Goal: Task Accomplishment & Management: Manage account settings

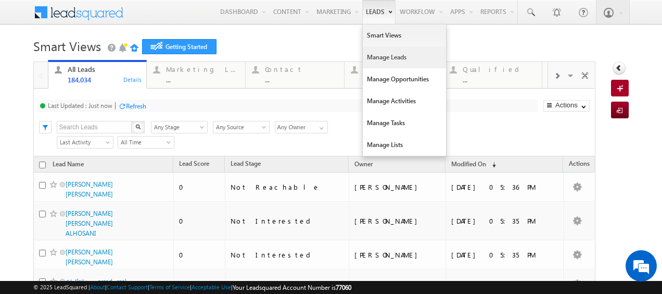
click at [373, 60] on link "Manage Leads" at bounding box center [404, 57] width 83 height 22
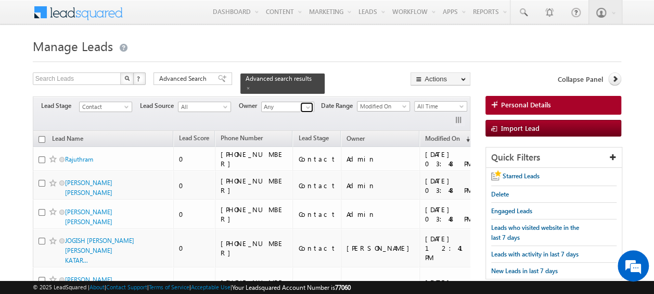
click at [307, 103] on span at bounding box center [308, 107] width 8 height 8
click at [195, 82] on span "Advanced Search" at bounding box center [184, 78] width 51 height 9
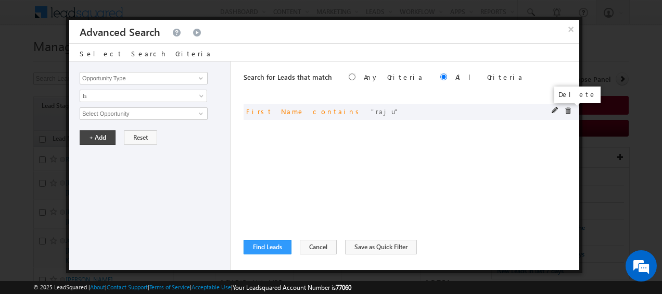
click at [566, 111] on span at bounding box center [567, 110] width 7 height 7
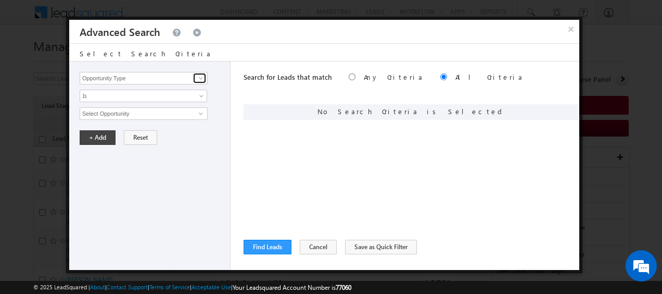
click at [200, 79] on span at bounding box center [201, 78] width 8 height 8
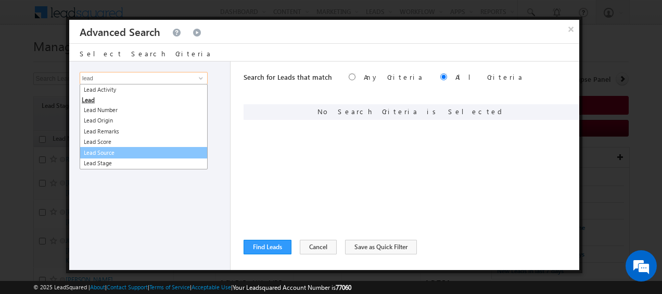
click at [110, 151] on link "Lead Source" at bounding box center [144, 153] width 128 height 12
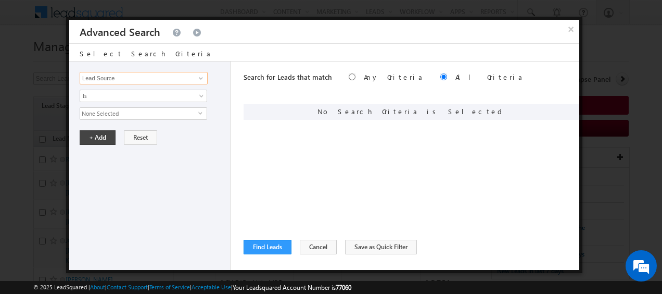
type input "Lead Source"
click at [198, 111] on span "select" at bounding box center [202, 112] width 8 height 5
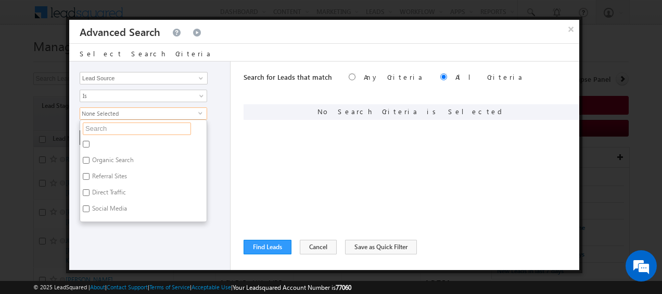
click at [154, 129] on input "text" at bounding box center [137, 128] width 108 height 12
type input "po"
click at [86, 158] on input "Portal Leads" at bounding box center [86, 160] width 7 height 7
checkbox input "true"
click at [219, 168] on div "Opportunity Type Lead Activity Task Sales Group Prospect Id Address 1 Address 2…" at bounding box center [149, 165] width 161 height 208
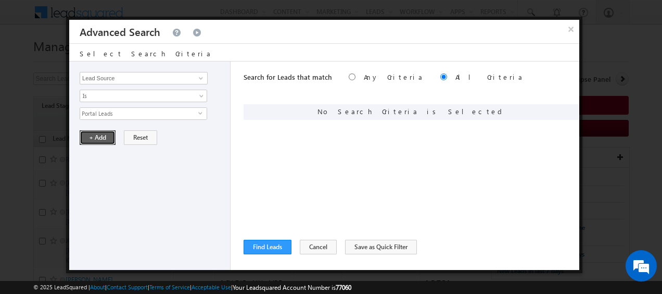
click at [98, 137] on button "+ Add" at bounding box center [98, 137] width 36 height 15
click at [196, 78] on link at bounding box center [199, 78] width 13 height 10
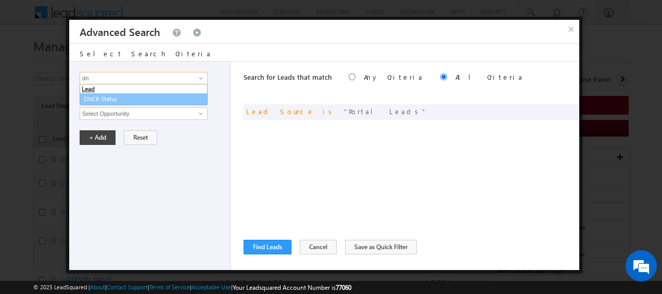
click at [147, 98] on link "DNCR Status" at bounding box center [144, 99] width 128 height 12
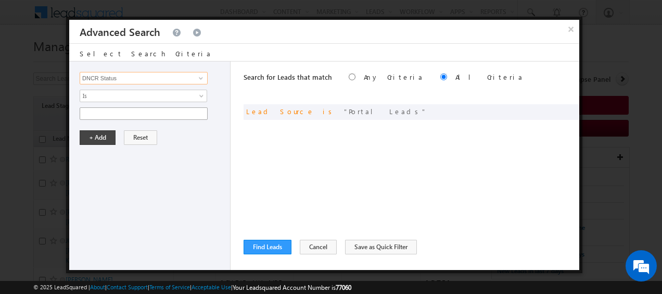
type input "DNCR Status"
click at [144, 111] on input "text" at bounding box center [144, 113] width 128 height 12
type input "unblocked"
click at [94, 134] on button "+ Add" at bounding box center [98, 137] width 36 height 15
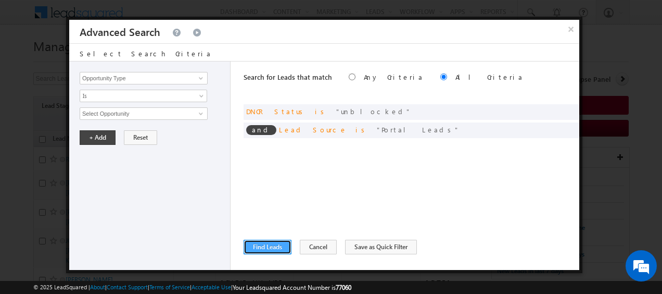
click at [272, 245] on button "Find Leads" at bounding box center [268, 246] width 48 height 15
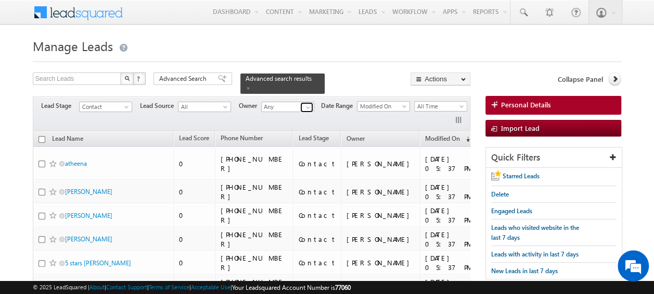
click at [306, 103] on span at bounding box center [308, 107] width 8 height 8
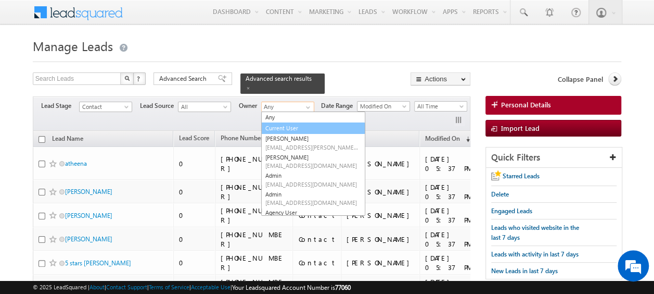
click at [283, 122] on link "Current User" at bounding box center [313, 128] width 104 height 12
type input "Current User"
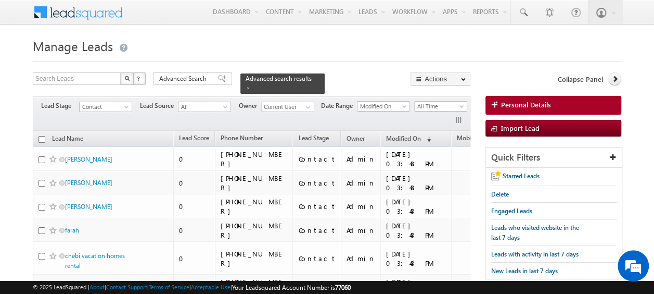
click at [41, 136] on input "checkbox" at bounding box center [42, 139] width 7 height 7
checkbox input "true"
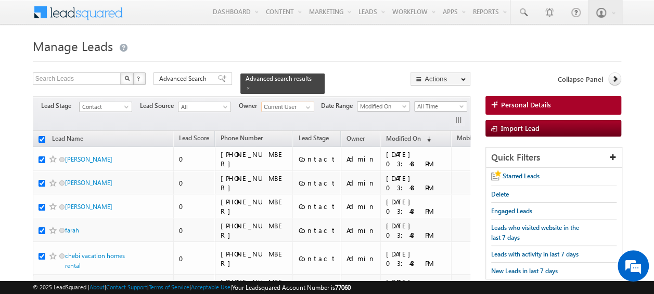
checkbox input "true"
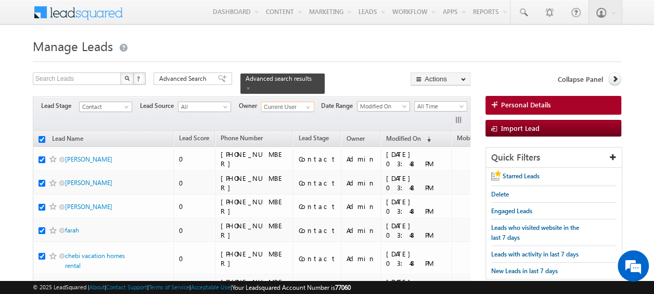
checkbox input "true"
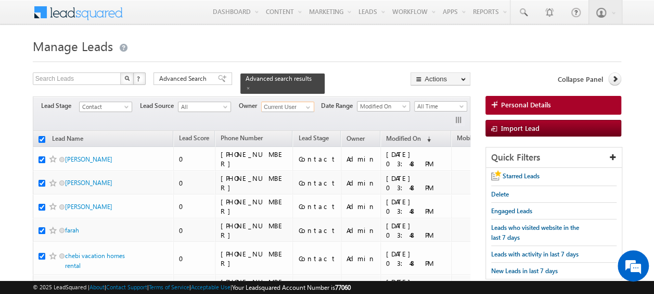
checkbox input "true"
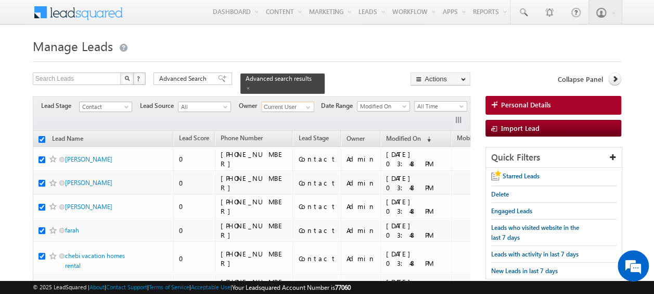
checkbox input "true"
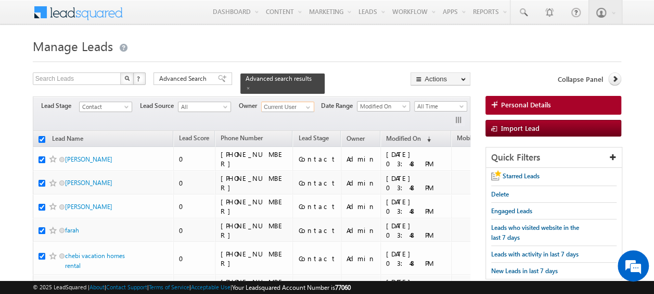
checkbox input "true"
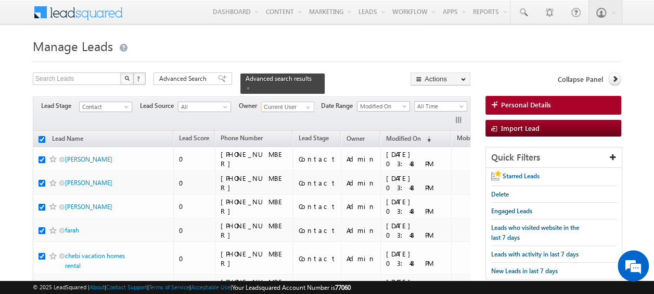
checkbox input "true"
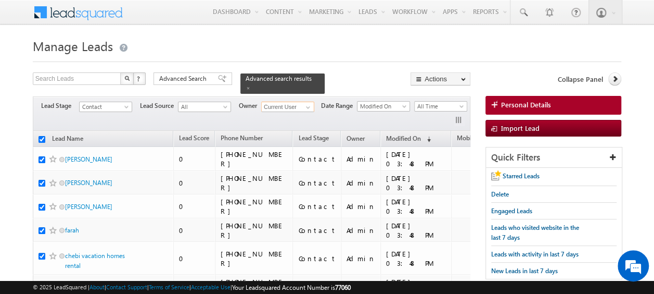
checkbox input "true"
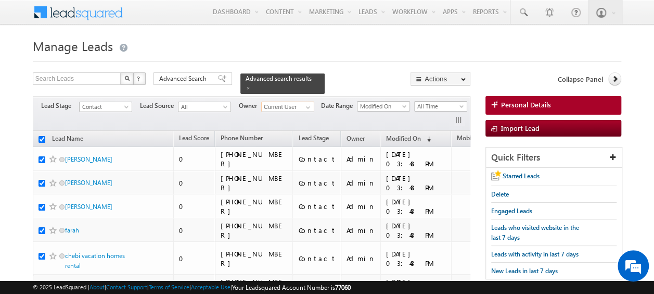
checkbox input "true"
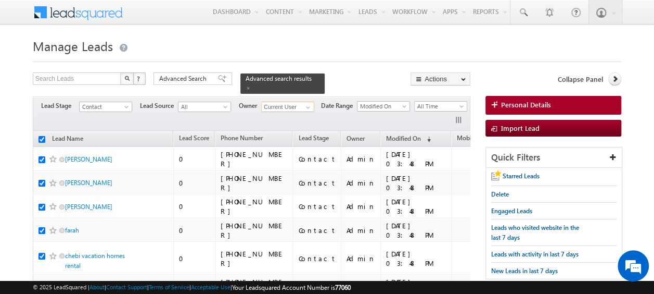
checkbox input "true"
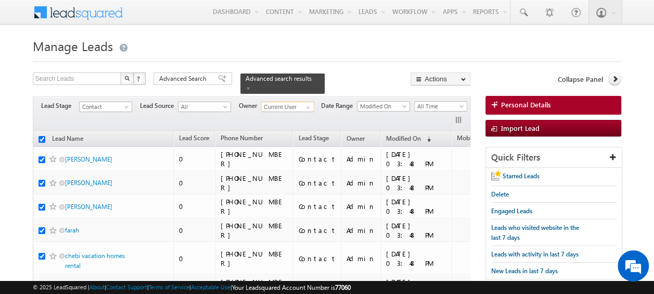
checkbox input "true"
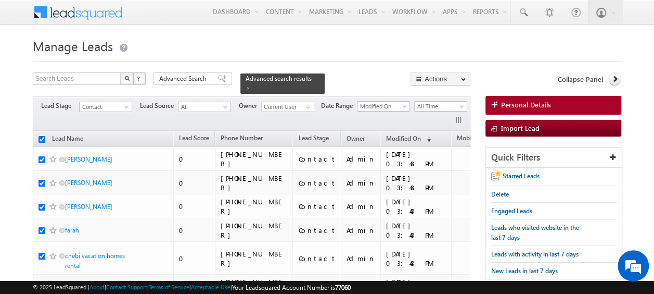
checkbox input "true"
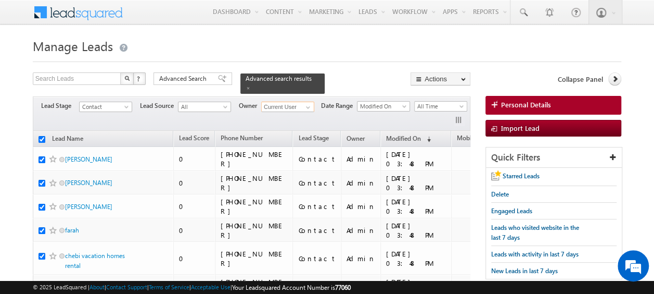
checkbox input "true"
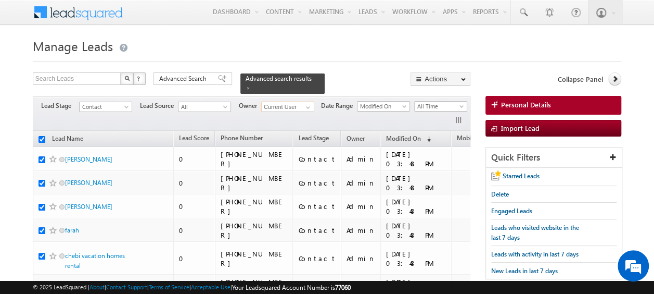
checkbox input "true"
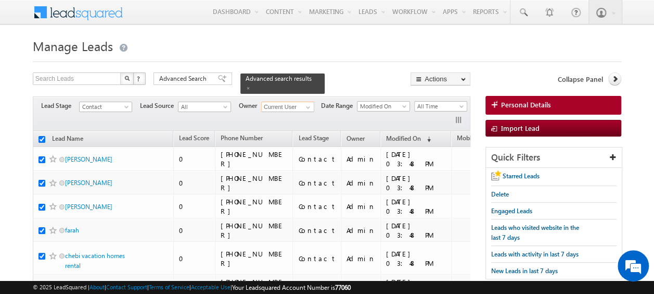
checkbox input "true"
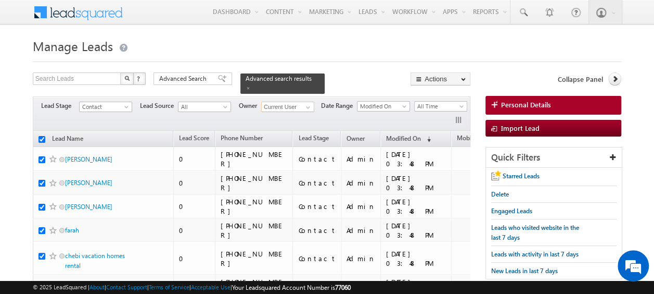
checkbox input "true"
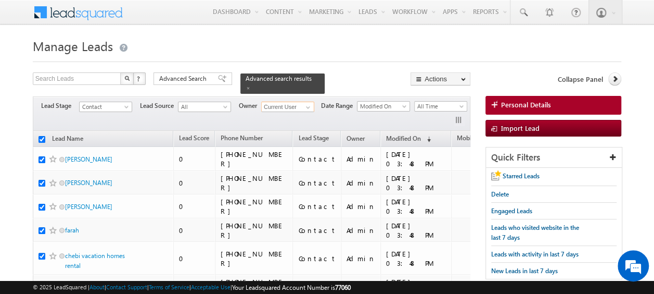
checkbox input "true"
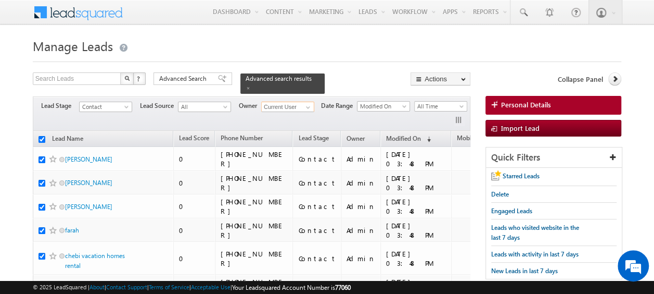
checkbox input "true"
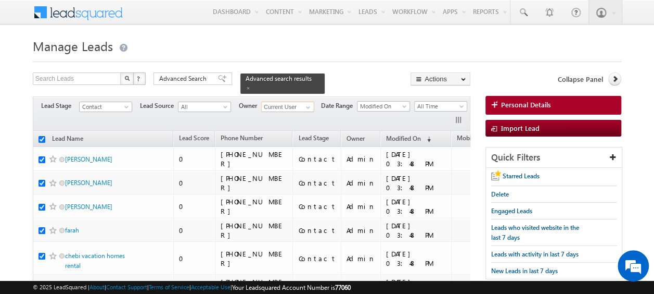
checkbox input "true"
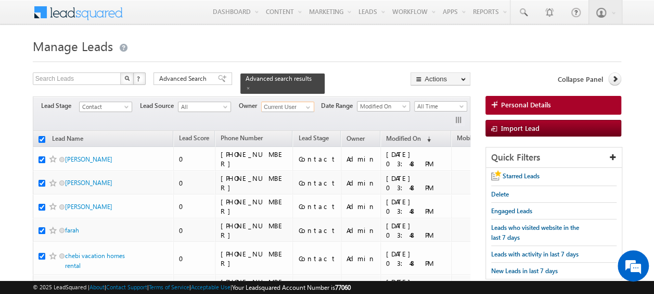
checkbox input "true"
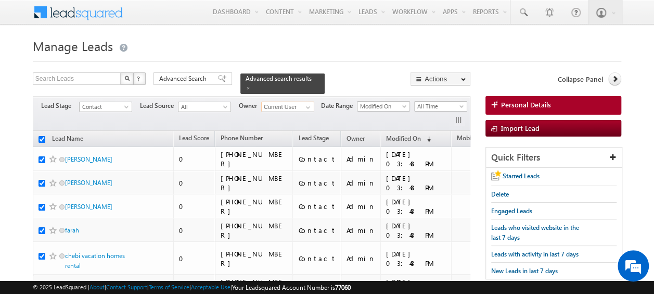
checkbox input "true"
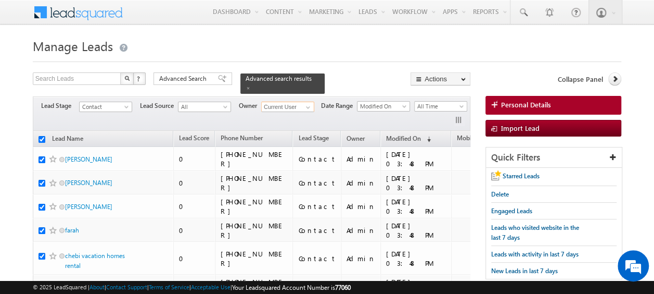
checkbox input "true"
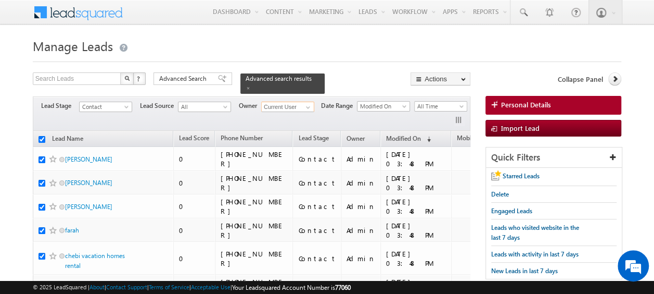
checkbox input "true"
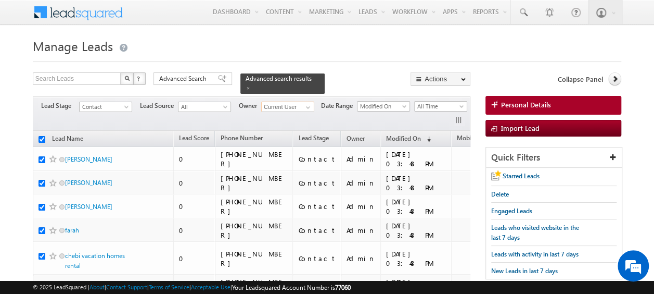
checkbox input "true"
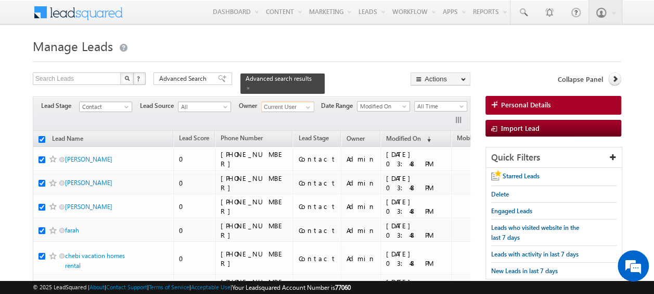
checkbox input "true"
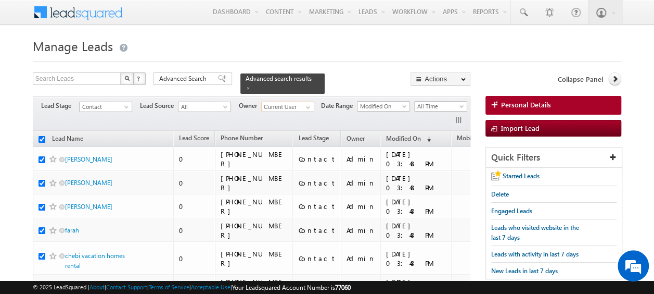
checkbox input "true"
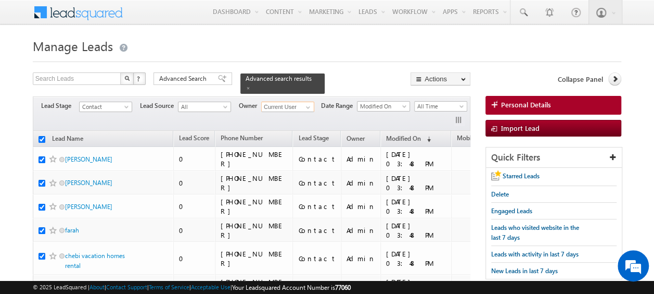
checkbox input "true"
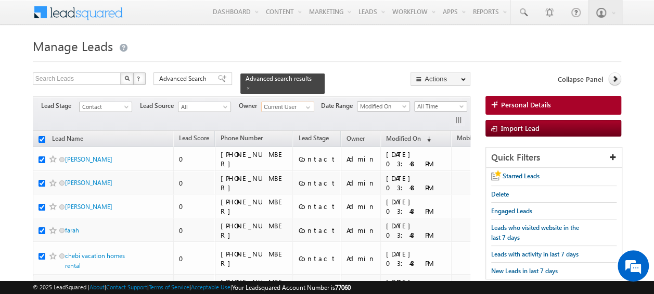
checkbox input "true"
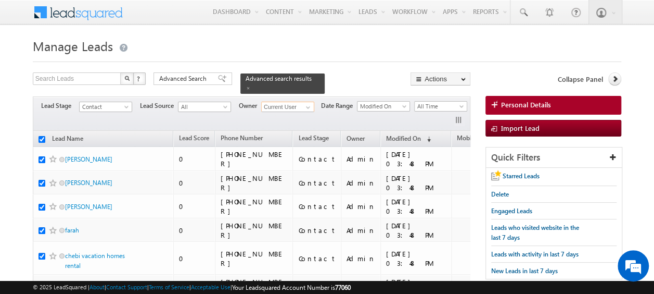
checkbox input "true"
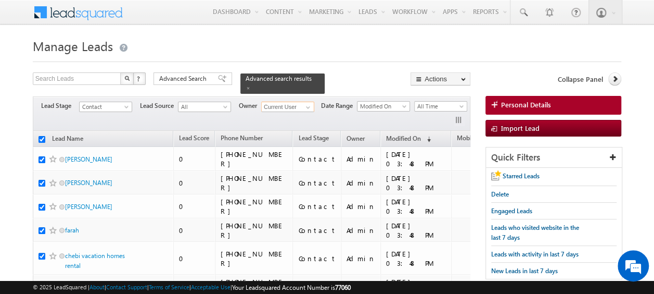
checkbox input "true"
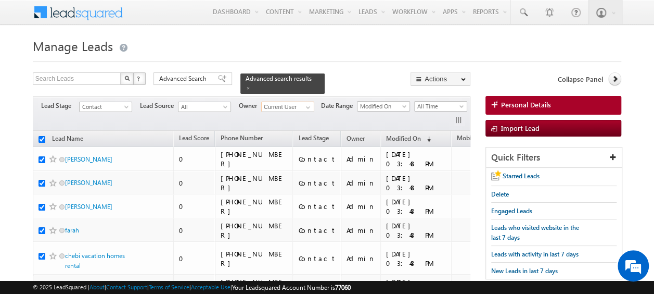
checkbox input "true"
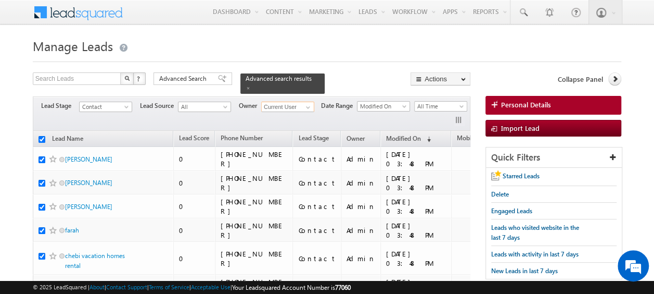
checkbox input "true"
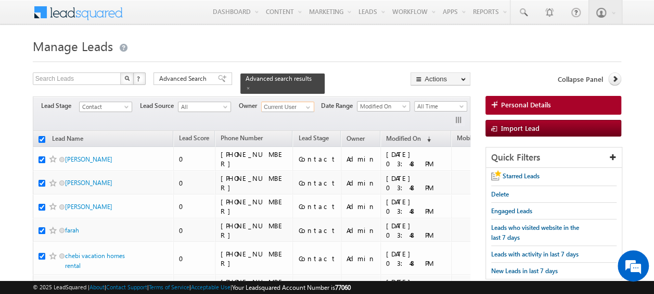
checkbox input "true"
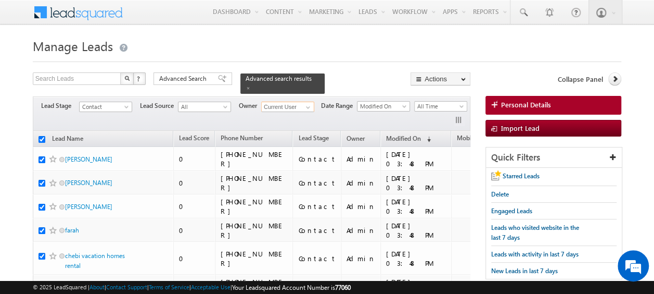
checkbox input "true"
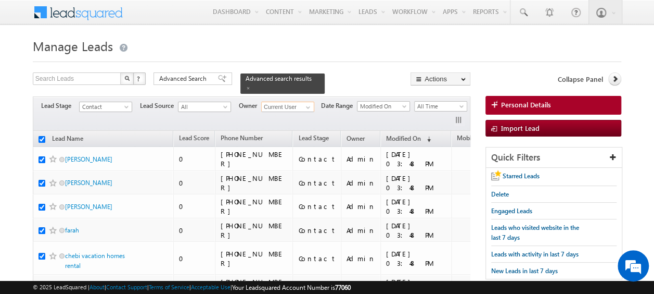
checkbox input "true"
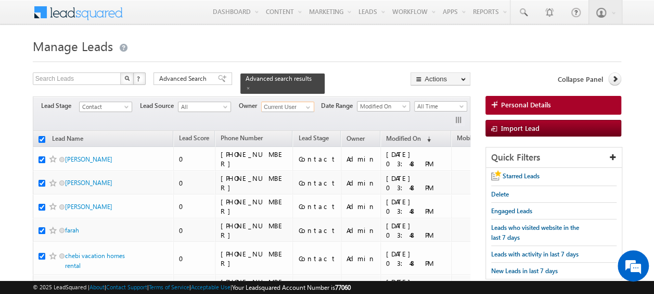
checkbox input "true"
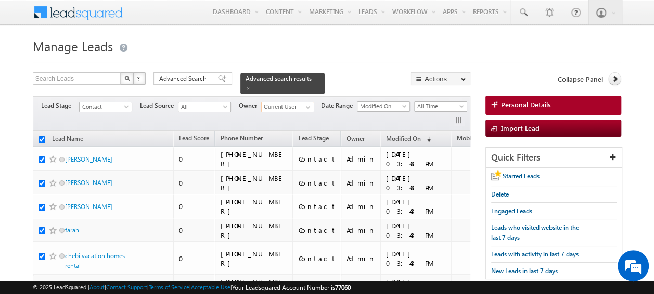
checkbox input "true"
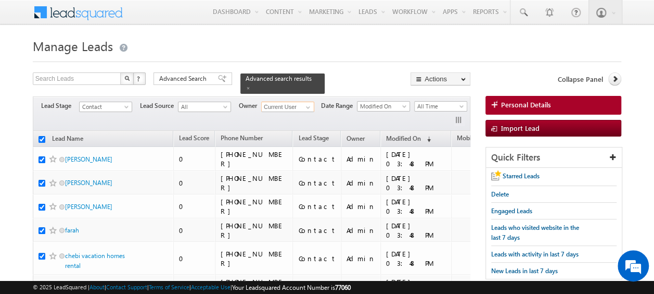
checkbox input "true"
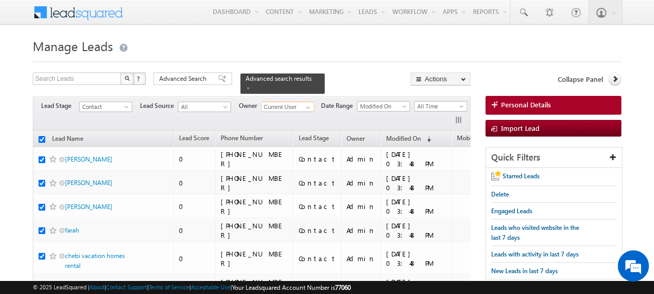
checkbox input "true"
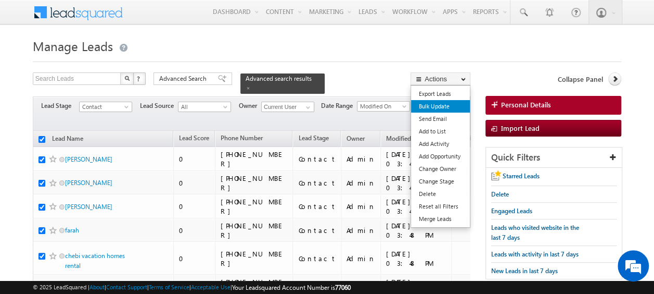
click at [444, 107] on link "Bulk Update" at bounding box center [440, 106] width 59 height 12
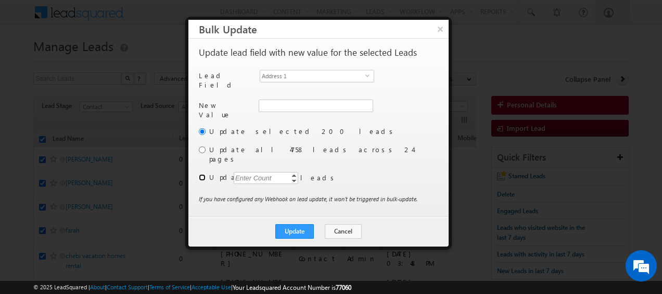
click at [203, 174] on input "radio" at bounding box center [202, 177] width 7 height 7
click at [254, 172] on div "Enter Count" at bounding box center [254, 178] width 40 height 12
click at [369, 73] on span "select" at bounding box center [369, 75] width 8 height 5
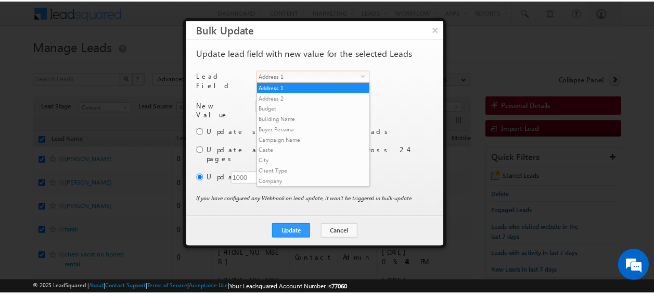
scroll to position [396, 0]
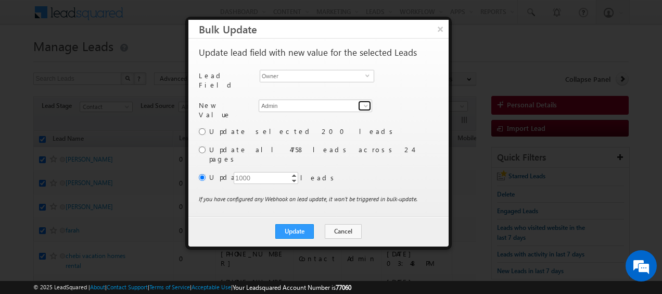
click at [364, 102] on span at bounding box center [366, 106] width 8 height 8
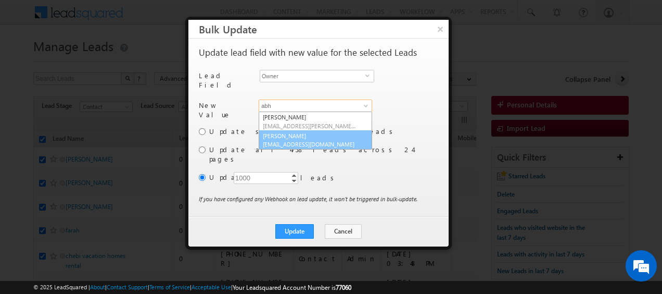
click at [323, 134] on link "[PERSON_NAME] [PERSON_NAME][EMAIL_ADDRESS][DOMAIN_NAME]" at bounding box center [315, 140] width 113 height 20
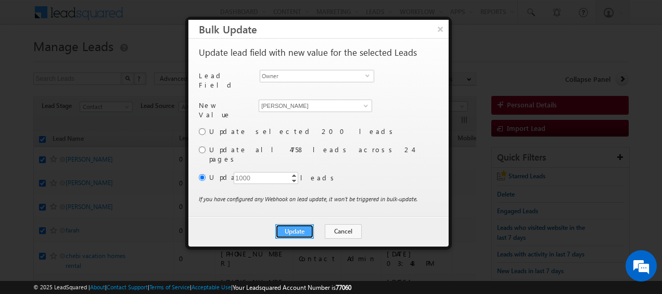
click at [300, 224] on button "Update" at bounding box center [294, 231] width 39 height 15
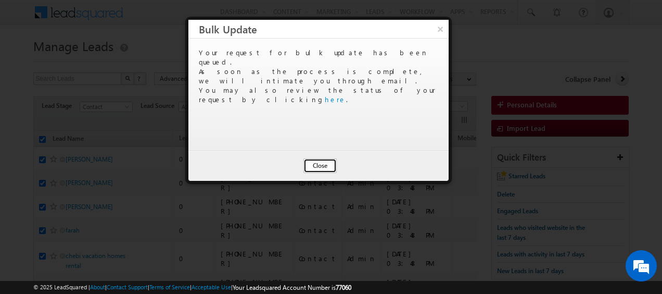
click at [321, 164] on button "Close" at bounding box center [320, 165] width 33 height 15
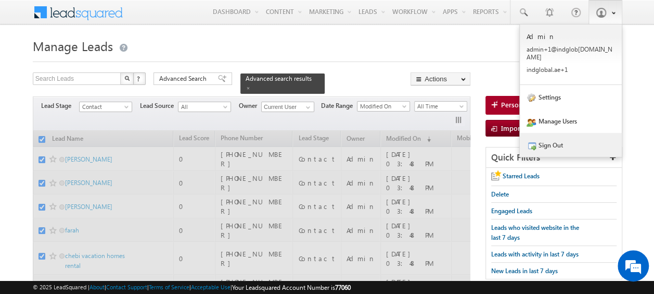
click at [559, 135] on link "Sign Out" at bounding box center [571, 145] width 102 height 24
